Goal: Understand process/instructions

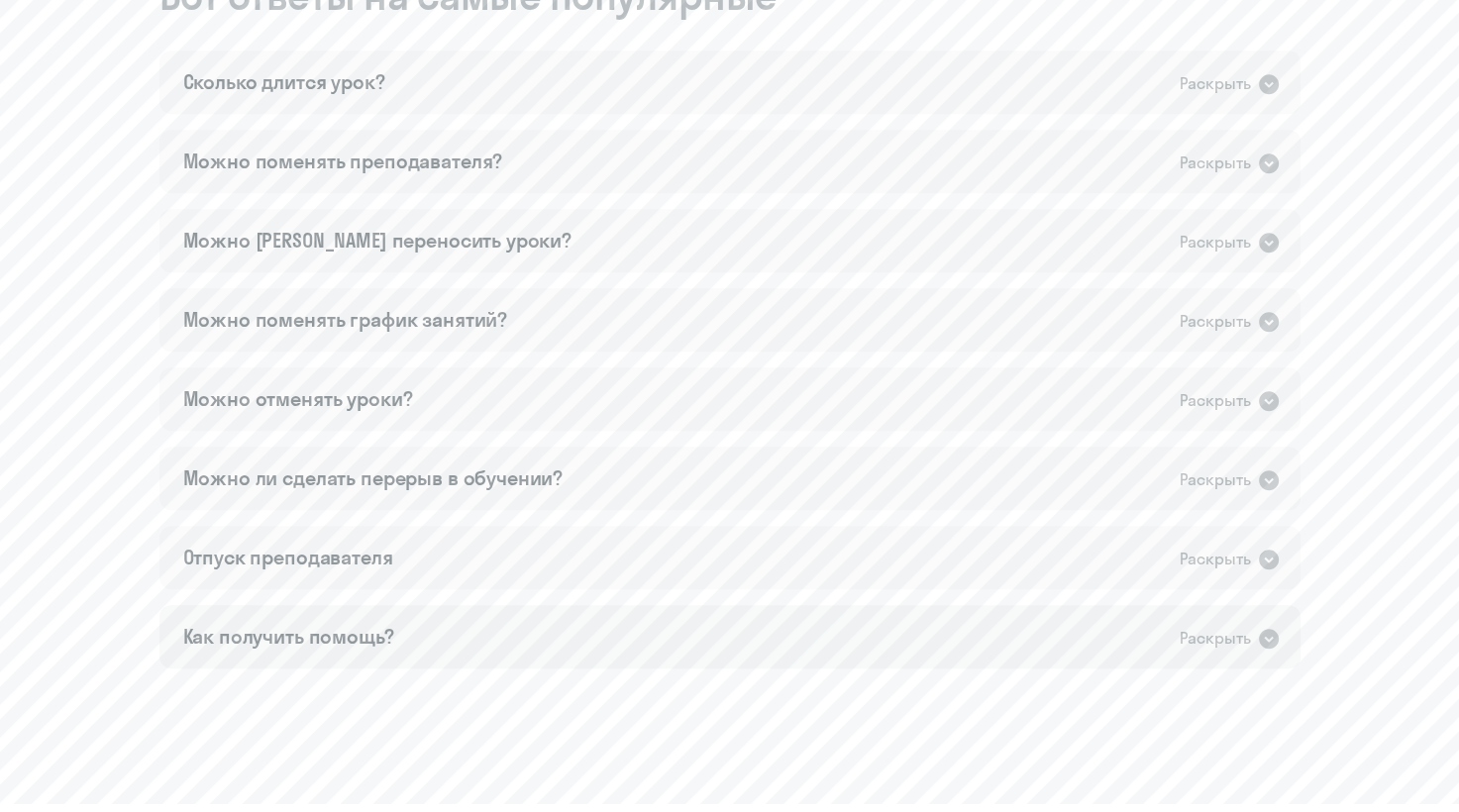
scroll to position [1160, 0]
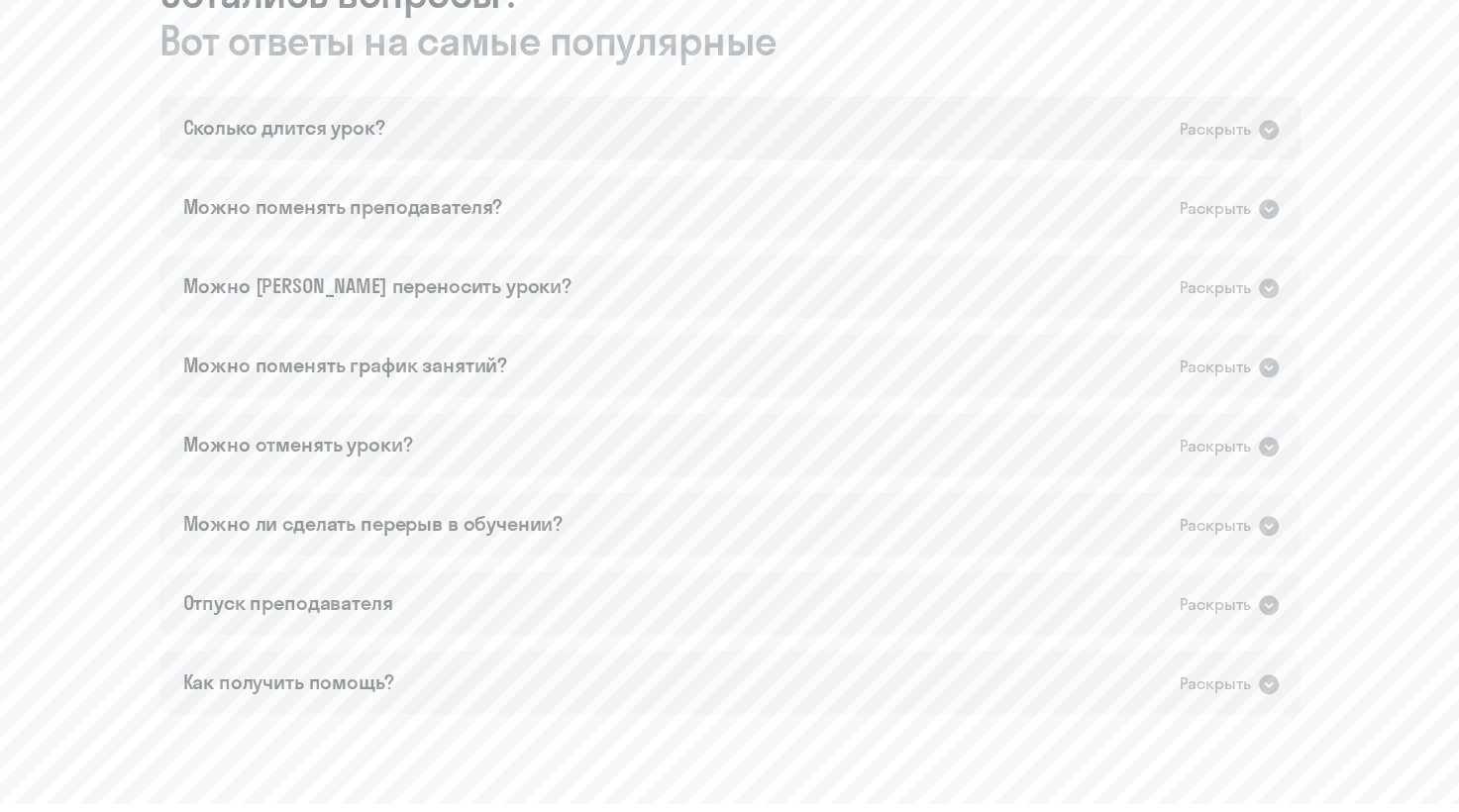
click at [1265, 126] on icon at bounding box center [1268, 130] width 20 height 20
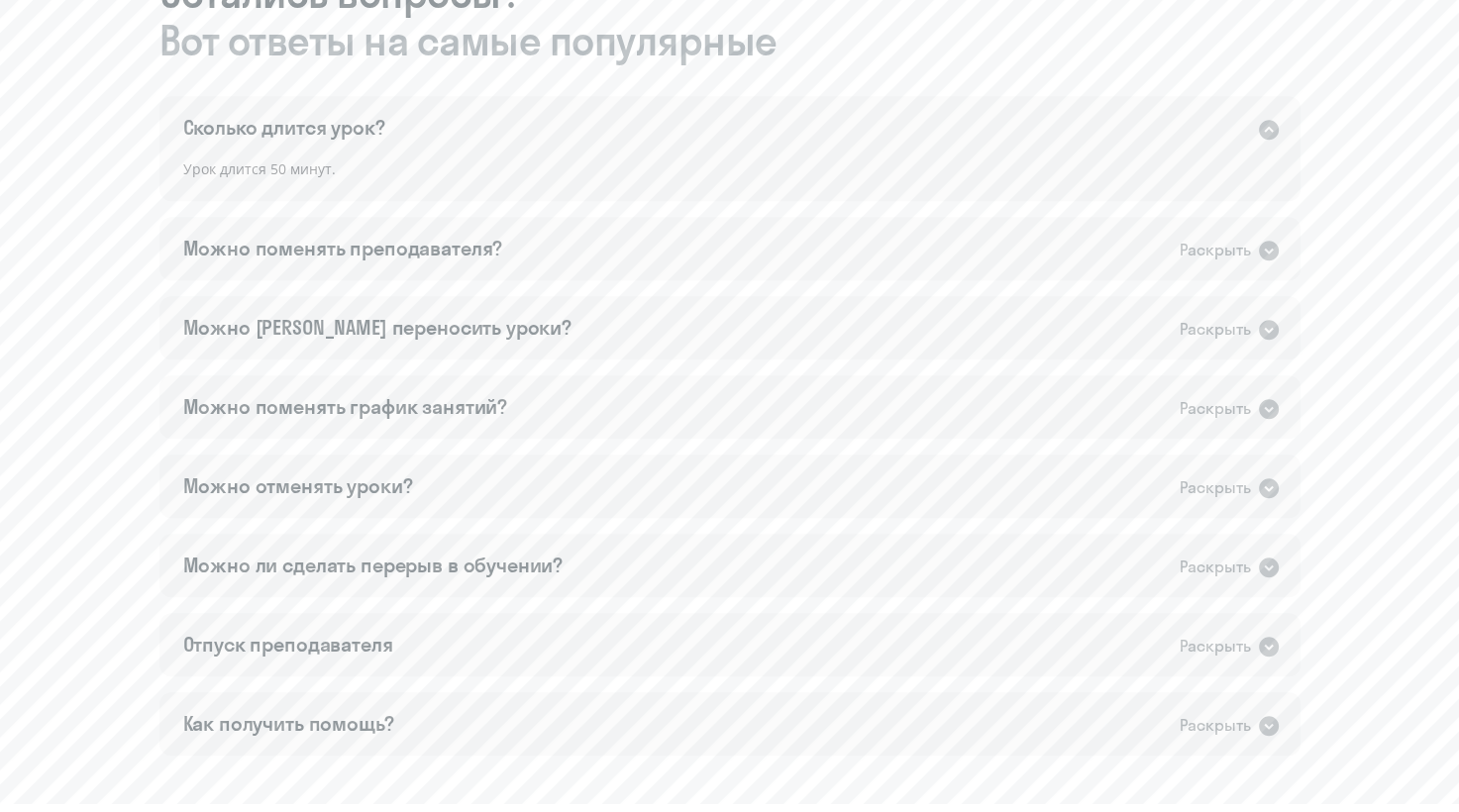
click at [1265, 126] on icon at bounding box center [1268, 130] width 20 height 20
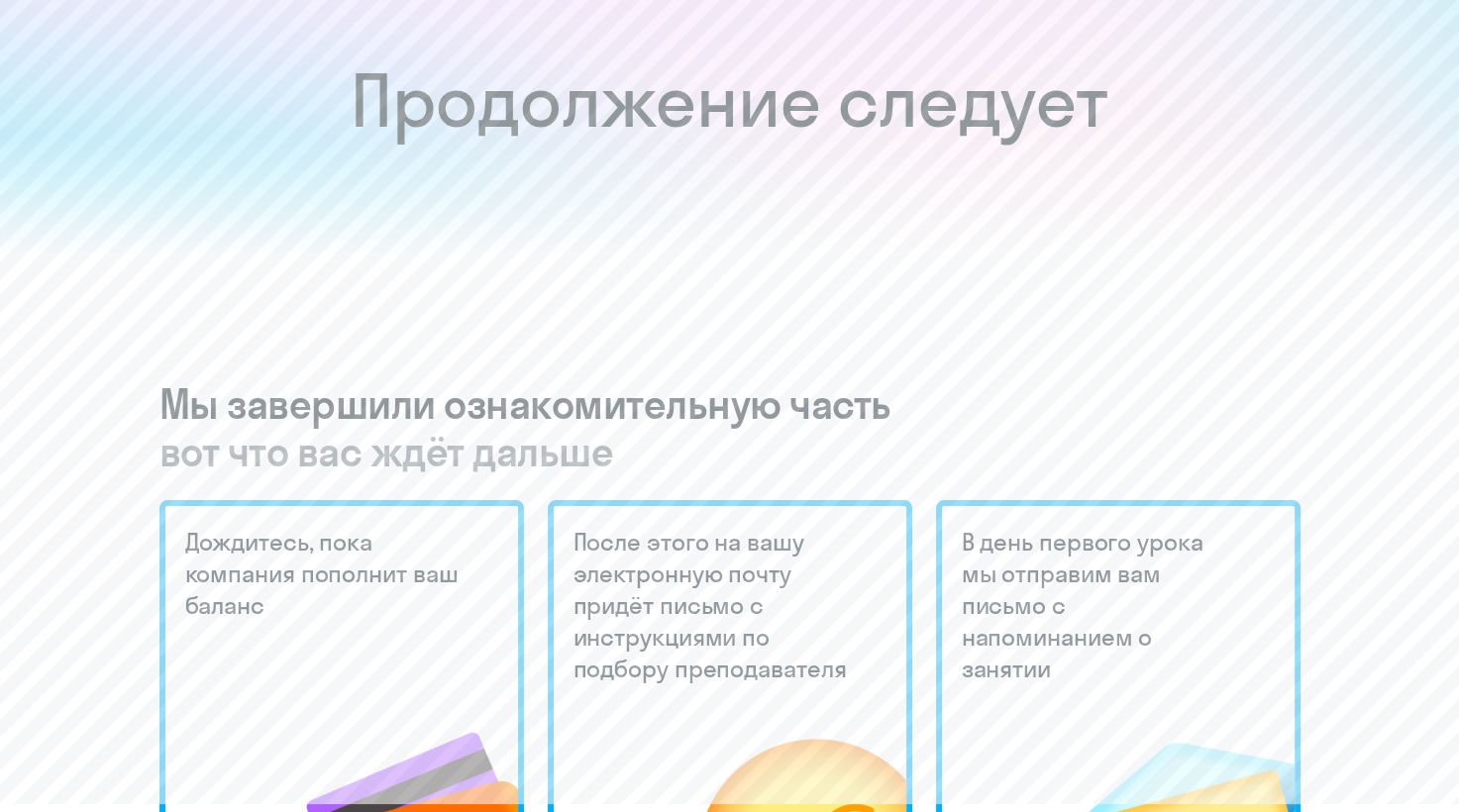
scroll to position [0, 0]
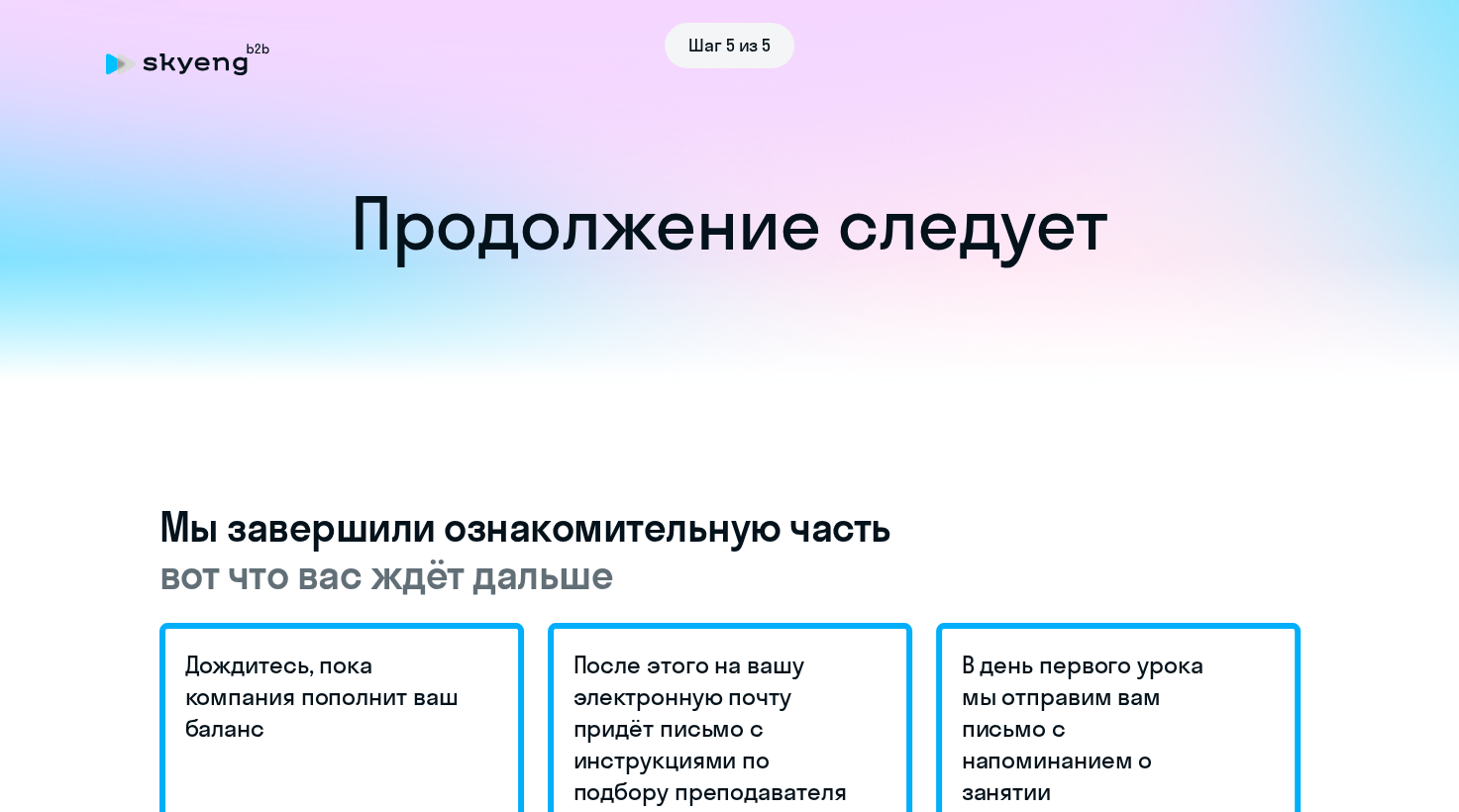
click at [147, 68] on icon at bounding box center [150, 65] width 14 height 14
click at [174, 64] on div "Шаг 5 из 5" at bounding box center [730, 46] width 1248 height 46
click at [780, 25] on div "Шаг 5 из 5" at bounding box center [730, 46] width 131 height 46
click at [762, 44] on ya-tr-span "Шаг 5 из 5" at bounding box center [730, 45] width 83 height 23
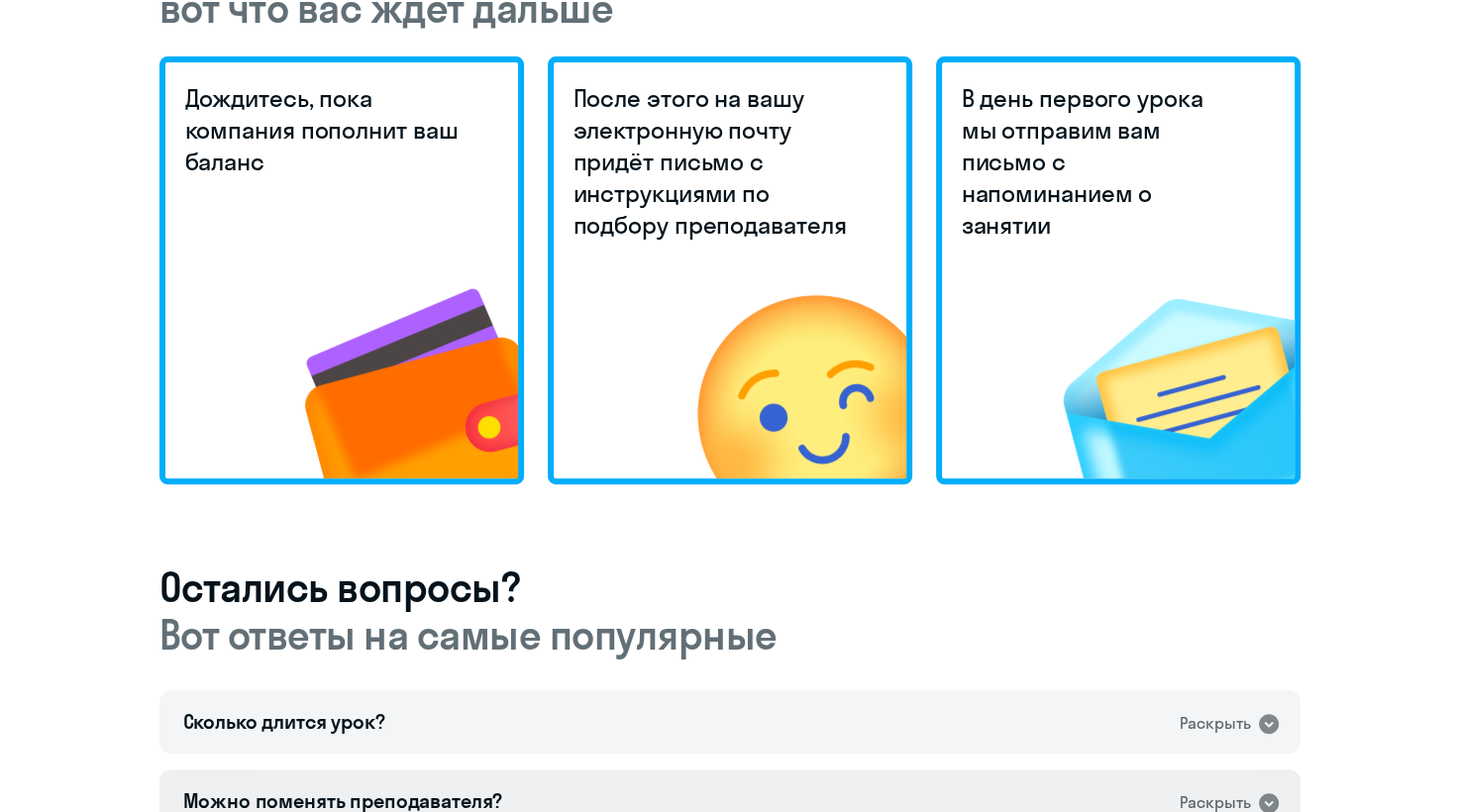
scroll to position [368, 0]
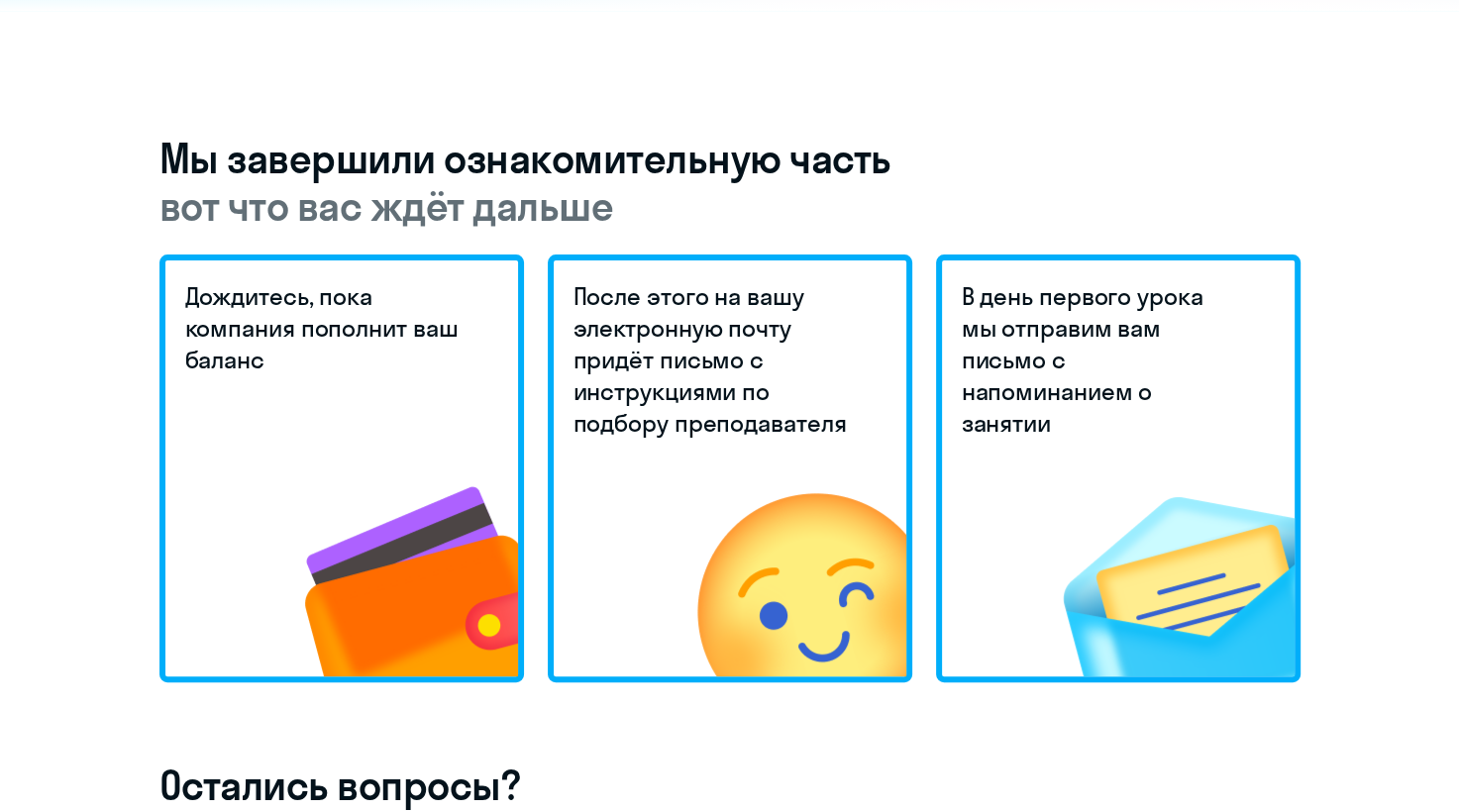
click at [335, 332] on ya-tr-span "Дождитесь, пока компания пополнит ваш баланс" at bounding box center [322, 327] width 273 height 93
click at [809, 313] on h5 "После этого на вашу электронную почту придёт письмо с инструкциями по подбору п…" at bounding box center [714, 359] width 279 height 159
click at [928, 344] on div "Дождитесь, пока компания пополнит ваш баланс После этого на вашу электронную по…" at bounding box center [730, 468] width 1141 height 428
click at [1065, 307] on ya-tr-span "В день первого урока мы отправим вам письмо с напоминанием о занятии" at bounding box center [1083, 359] width 242 height 157
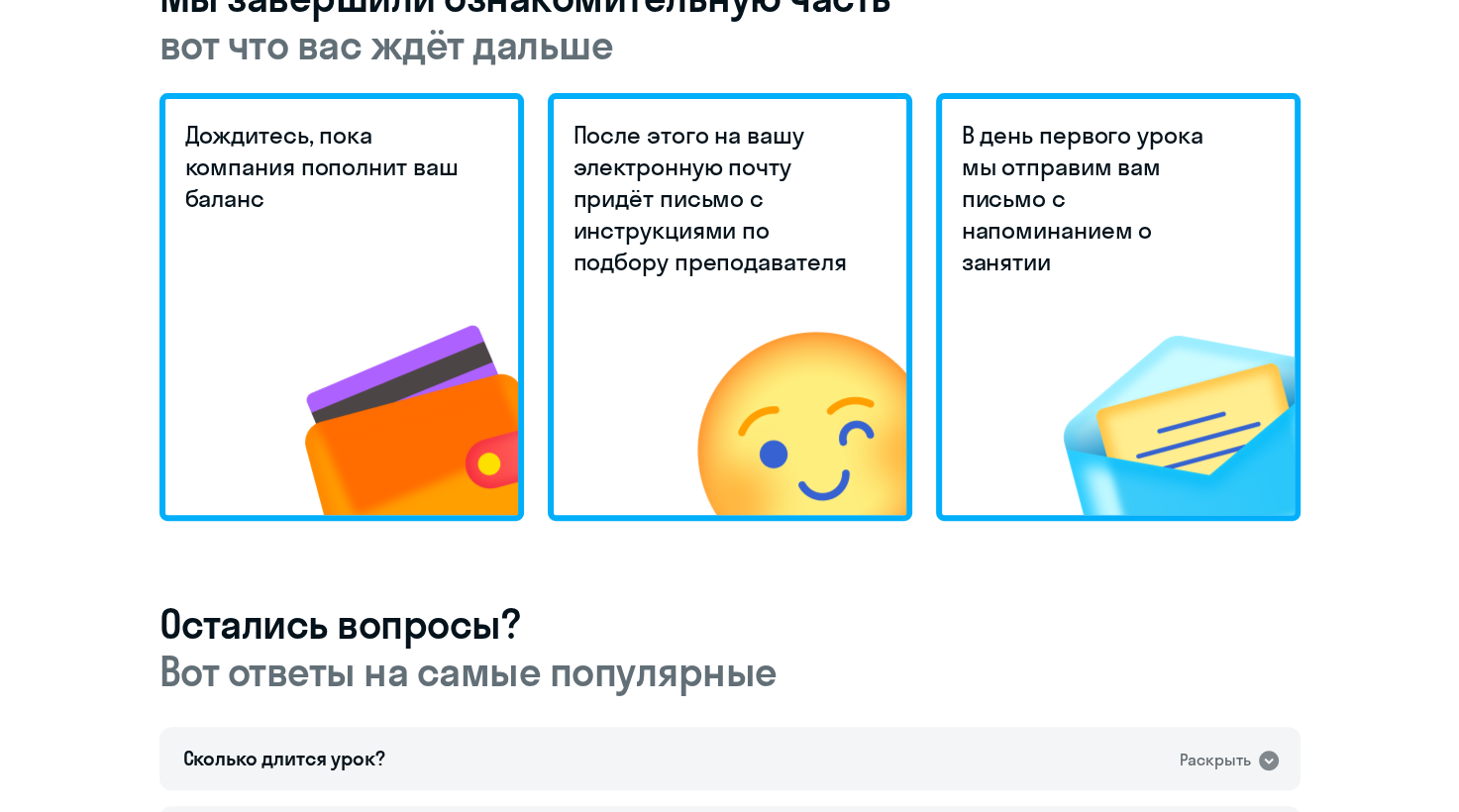
scroll to position [269, 0]
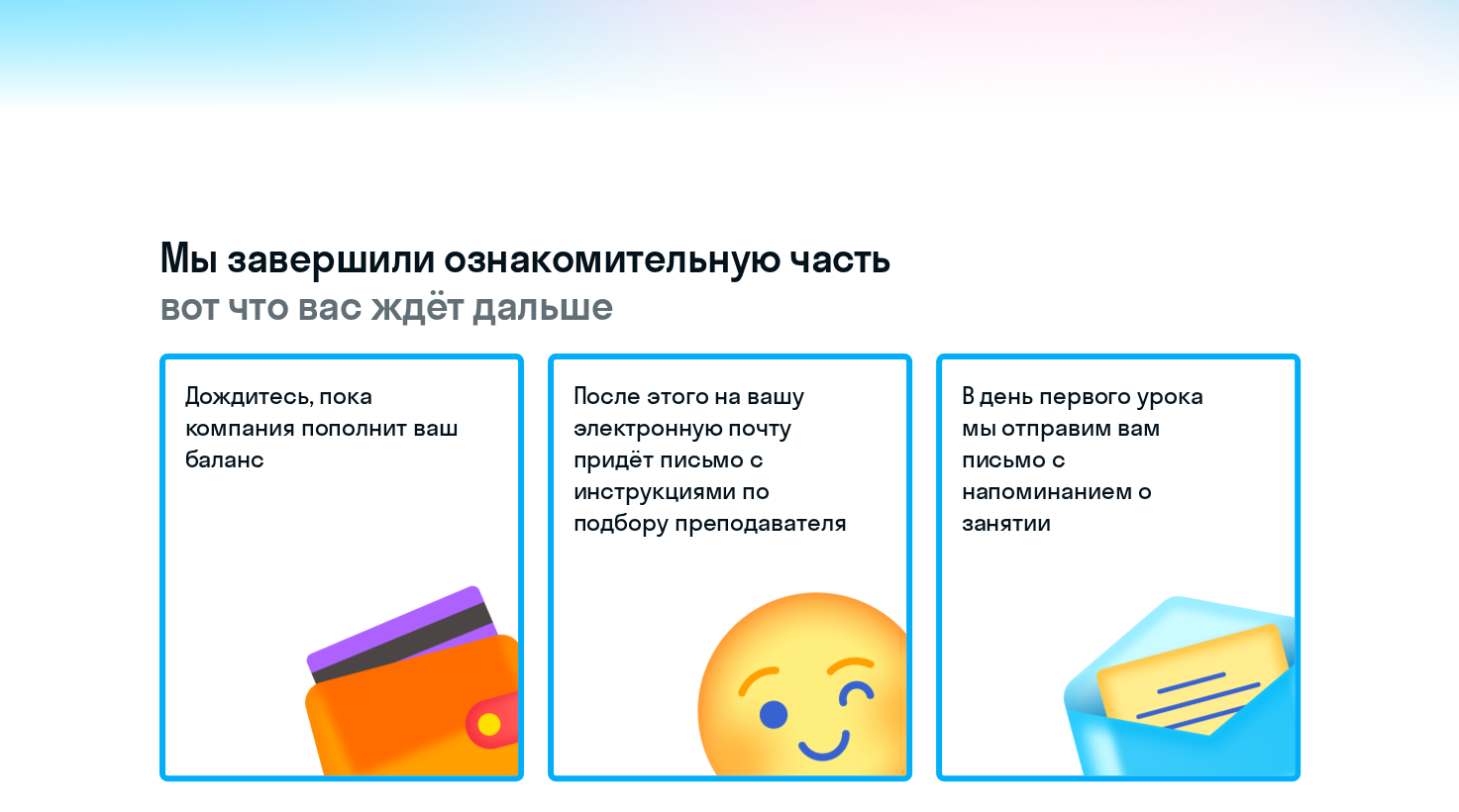
click at [464, 293] on ya-tr-span "вот что вас ждёт дальше" at bounding box center [387, 305] width 455 height 50
click at [466, 265] on ya-tr-span "Мы завершили ознакомительную часть" at bounding box center [525, 257] width 731 height 50
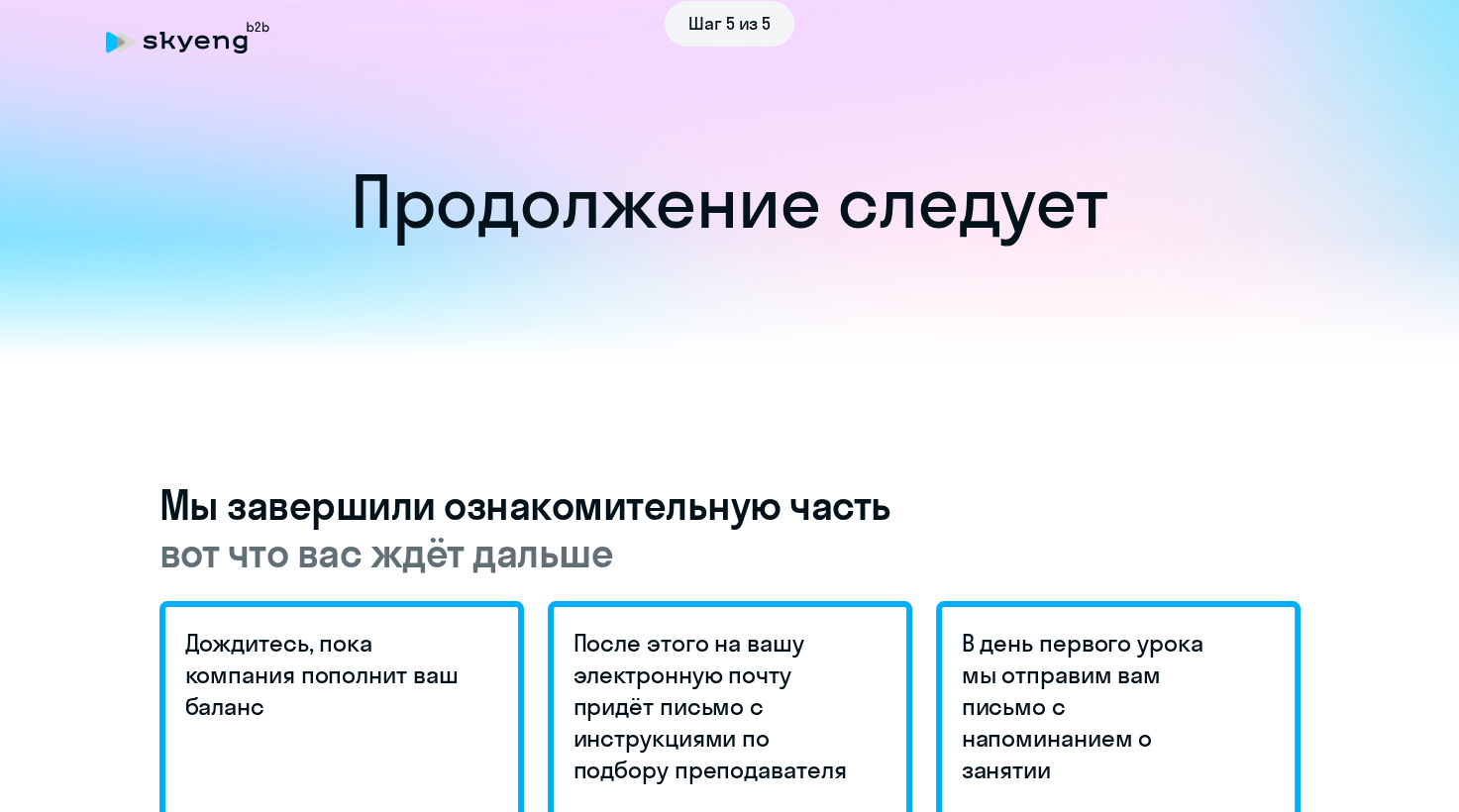
scroll to position [0, 0]
